Goal: Task Accomplishment & Management: Use online tool/utility

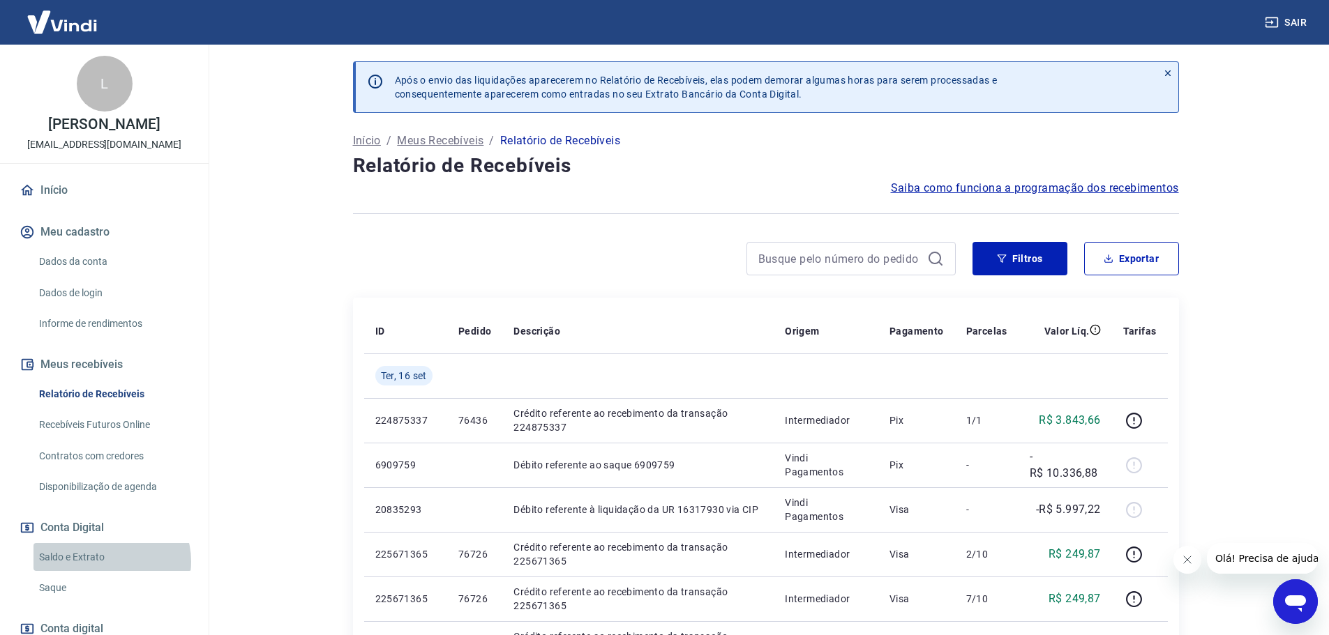
click at [111, 562] on link "Saldo e Extrato" at bounding box center [112, 557] width 158 height 29
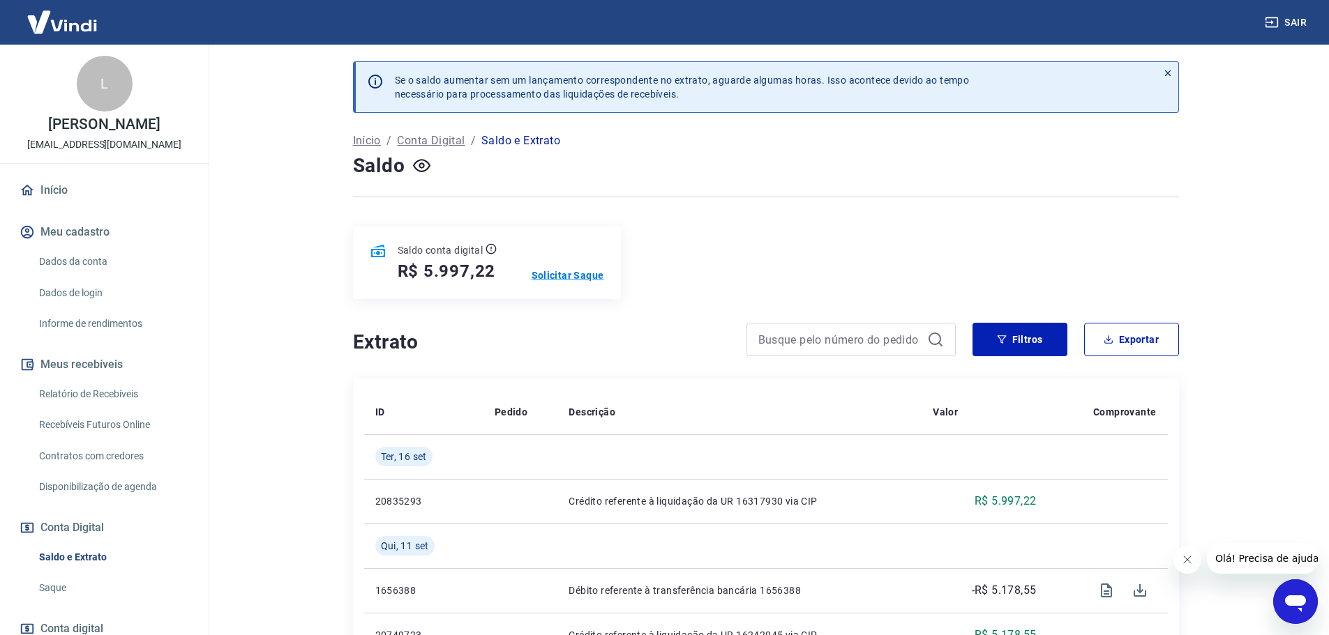
click at [585, 278] on p "Solicitar Saque" at bounding box center [568, 276] width 73 height 14
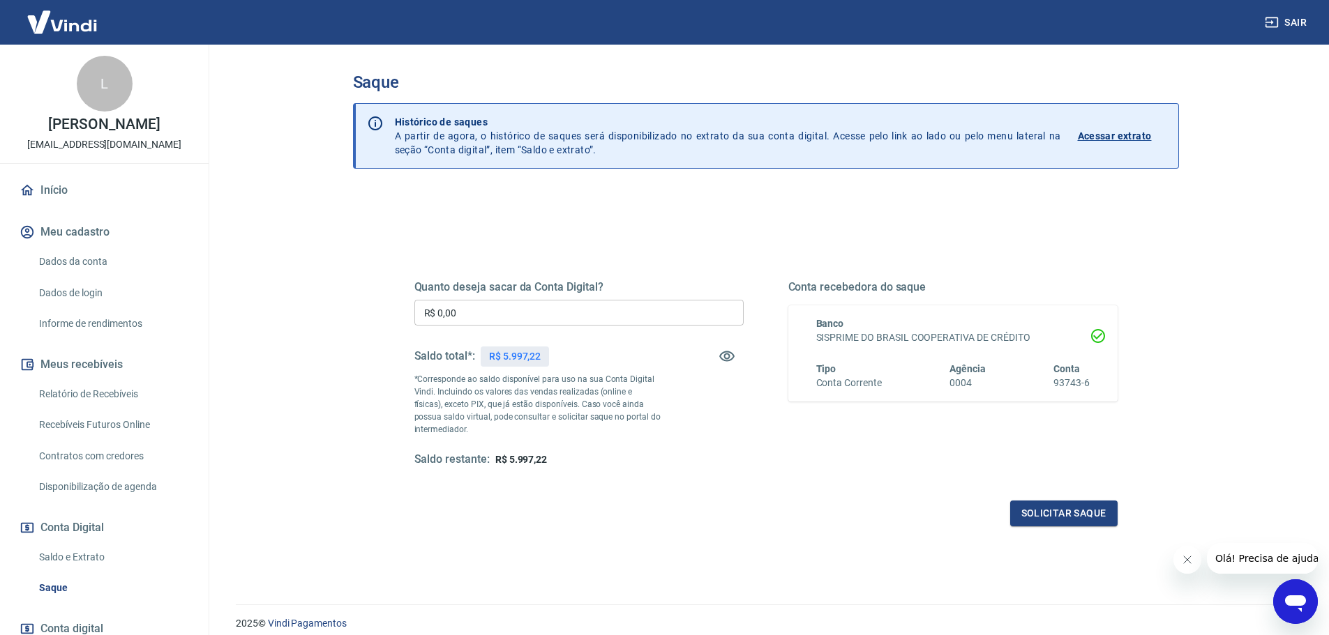
click at [474, 317] on input "R$ 0,00" at bounding box center [578, 313] width 329 height 26
type input "R$ 5.997,22"
click at [1063, 516] on button "Solicitar saque" at bounding box center [1063, 514] width 107 height 26
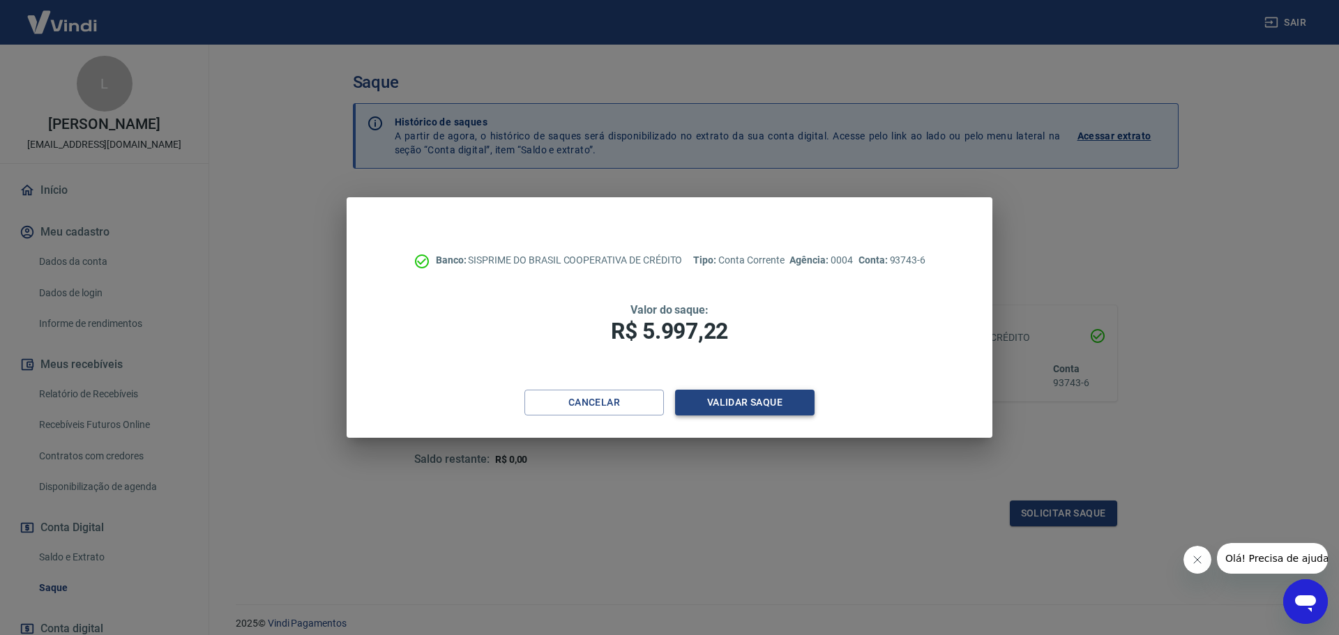
click at [762, 402] on button "Validar saque" at bounding box center [745, 403] width 140 height 26
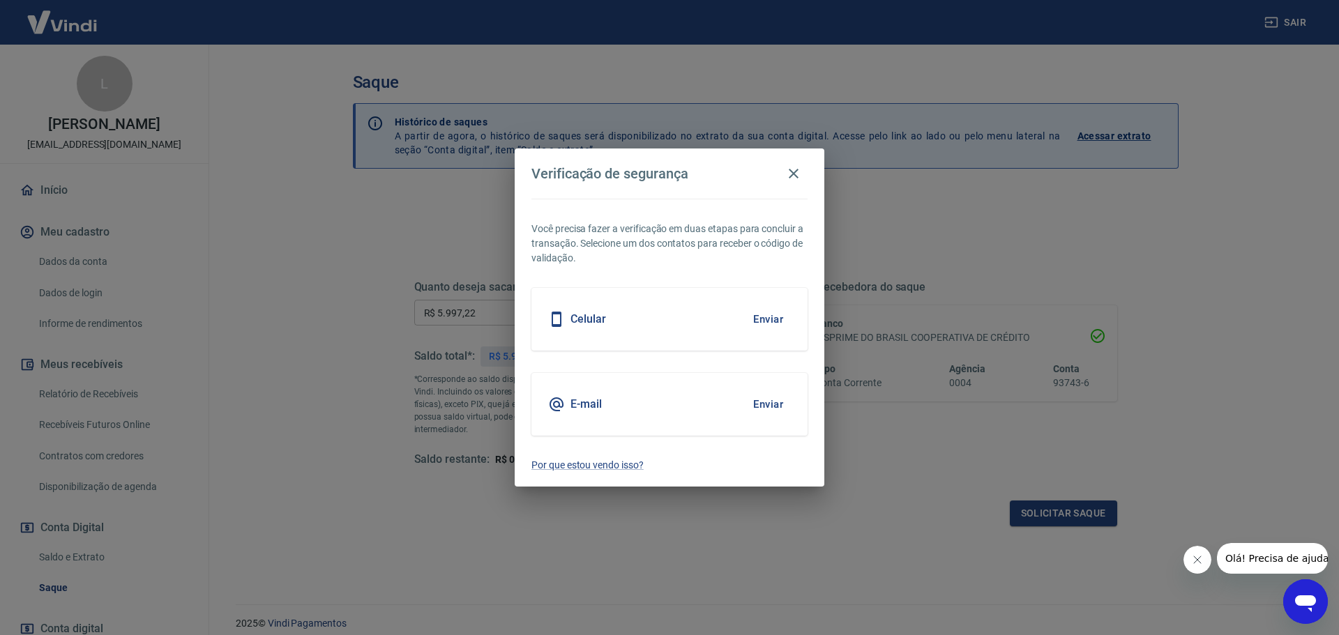
click at [621, 399] on div "E-mail Enviar" at bounding box center [670, 404] width 276 height 63
click at [776, 403] on button "Enviar" at bounding box center [768, 404] width 45 height 29
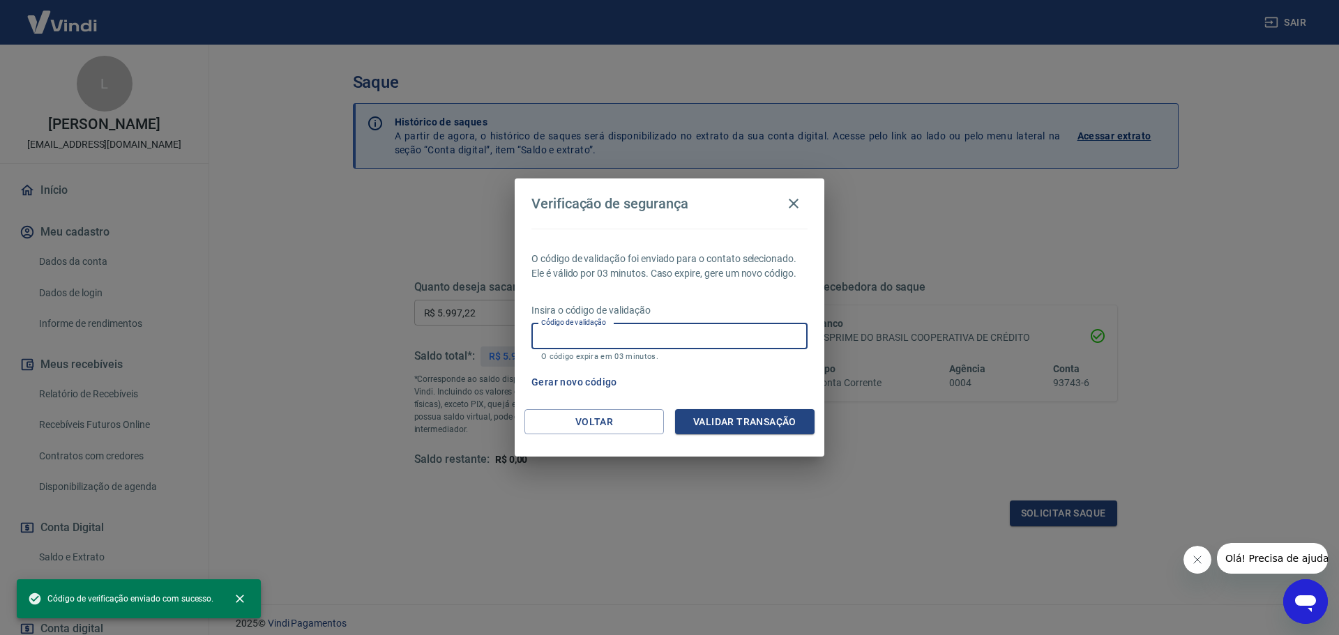
click at [625, 331] on input "Código de validação" at bounding box center [670, 337] width 276 height 26
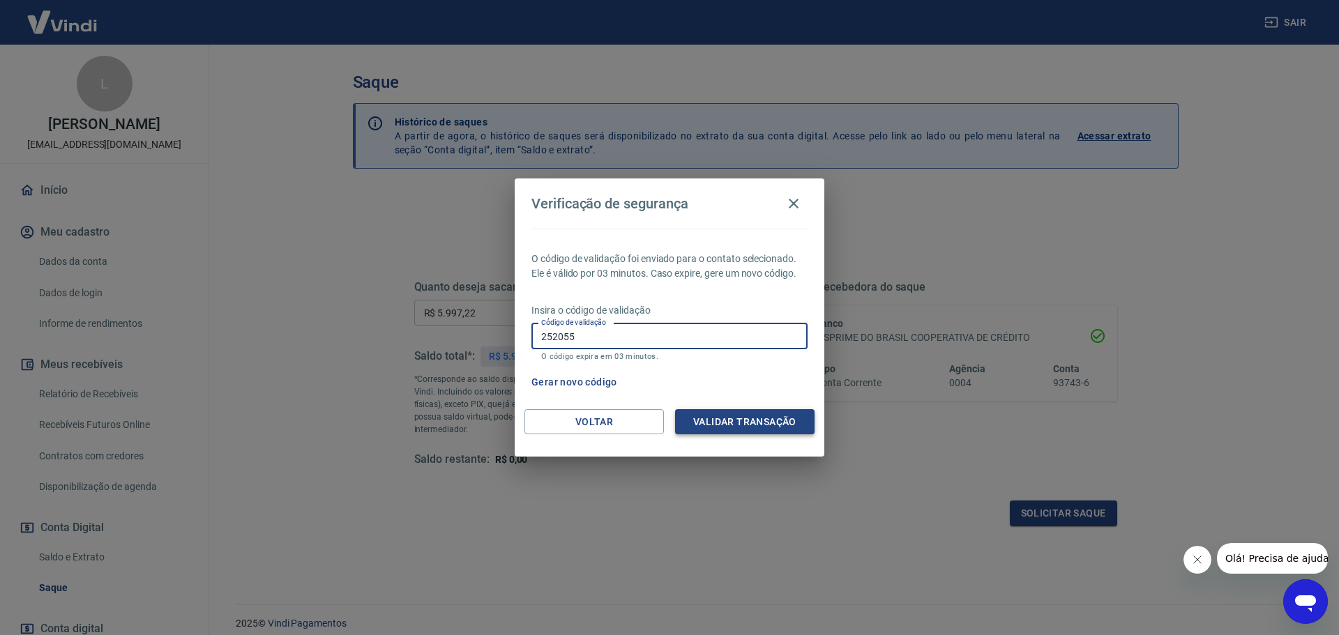
type input "252055"
click at [729, 418] on button "Validar transação" at bounding box center [745, 422] width 140 height 26
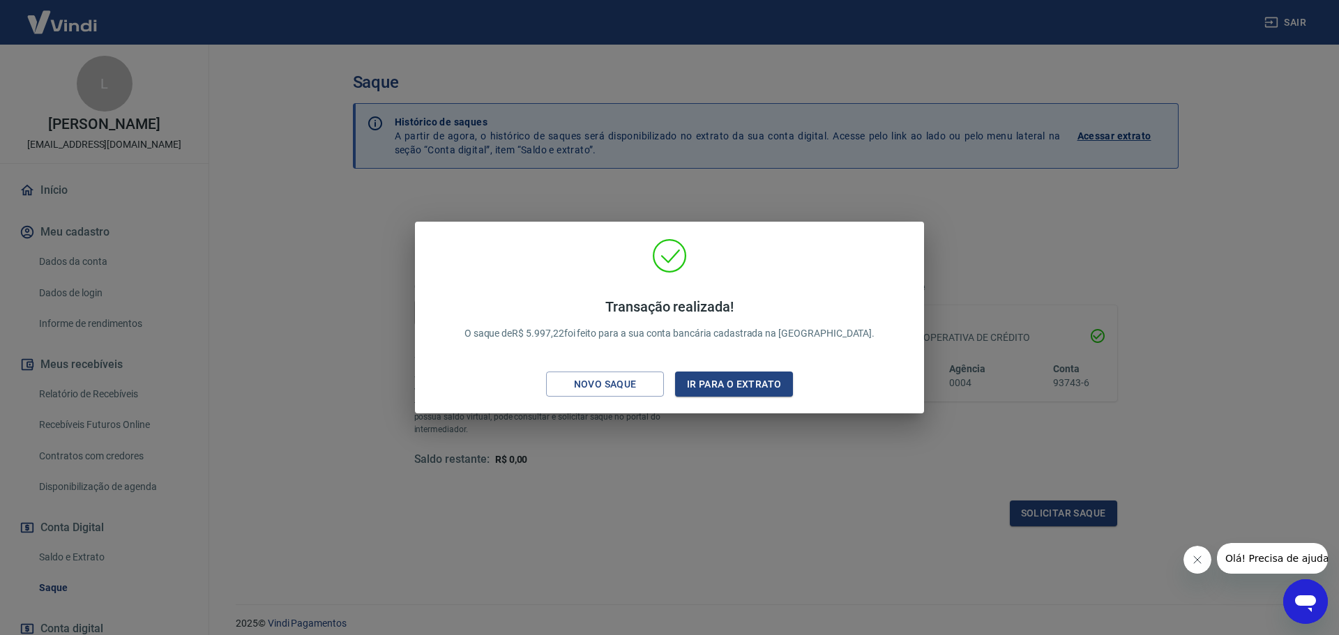
click at [728, 522] on div "Transação realizada! O saque de R$ 5.997,22 foi feito para a sua conta bancária…" at bounding box center [669, 317] width 1339 height 635
